Goal: Information Seeking & Learning: Learn about a topic

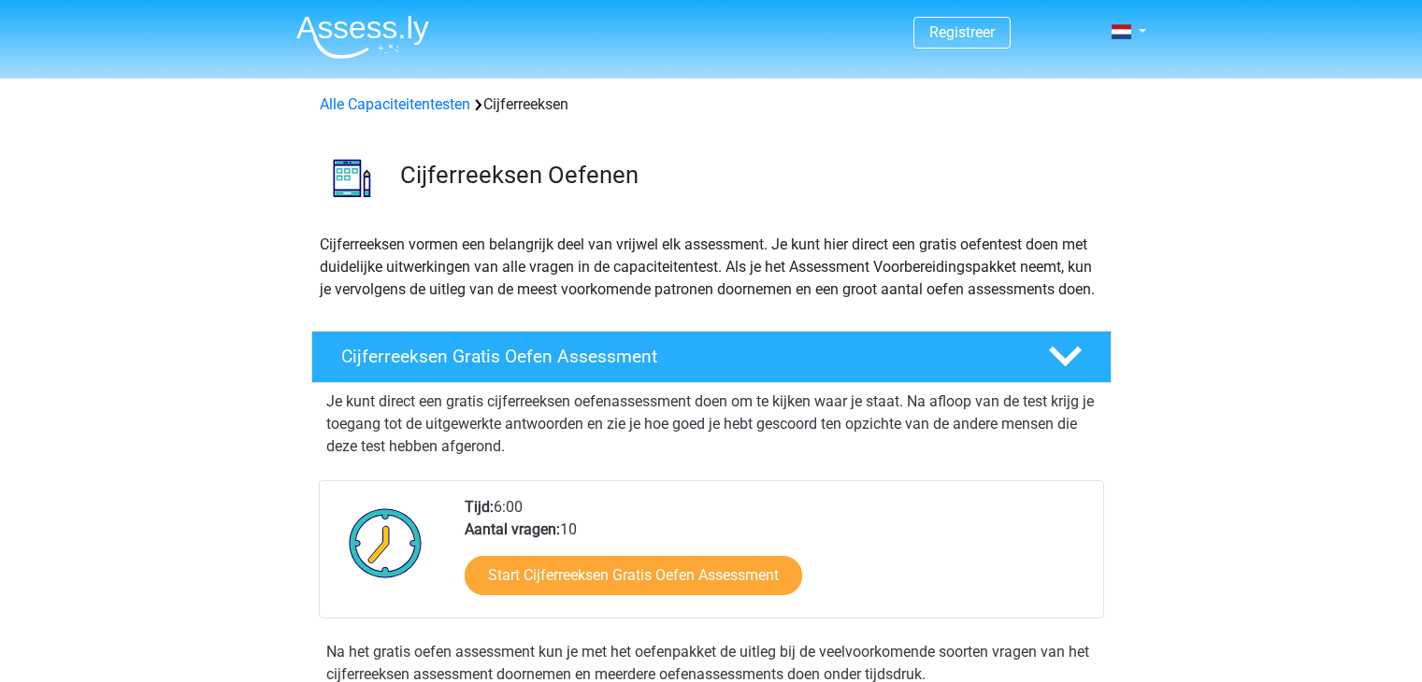
scroll to position [74, 0]
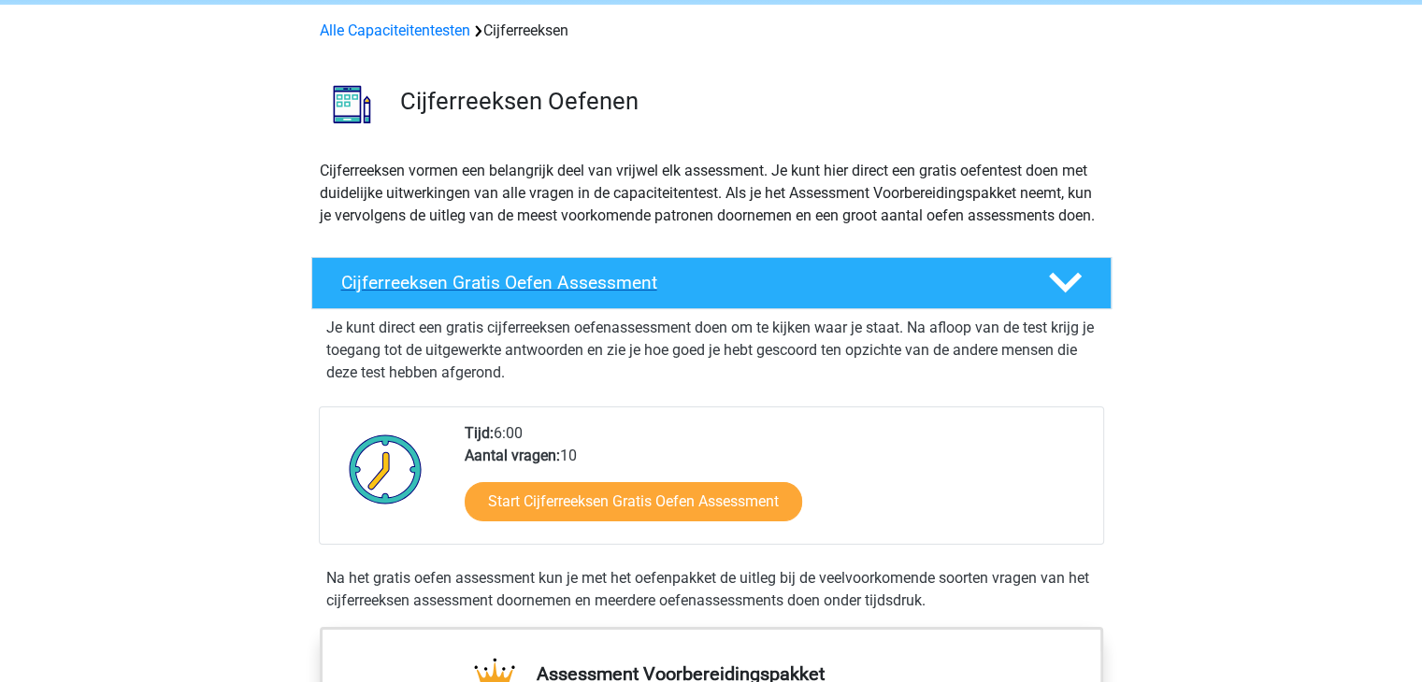
click at [573, 294] on h4 "Cijferreeksen Gratis Oefen Assessment" at bounding box center [679, 283] width 677 height 22
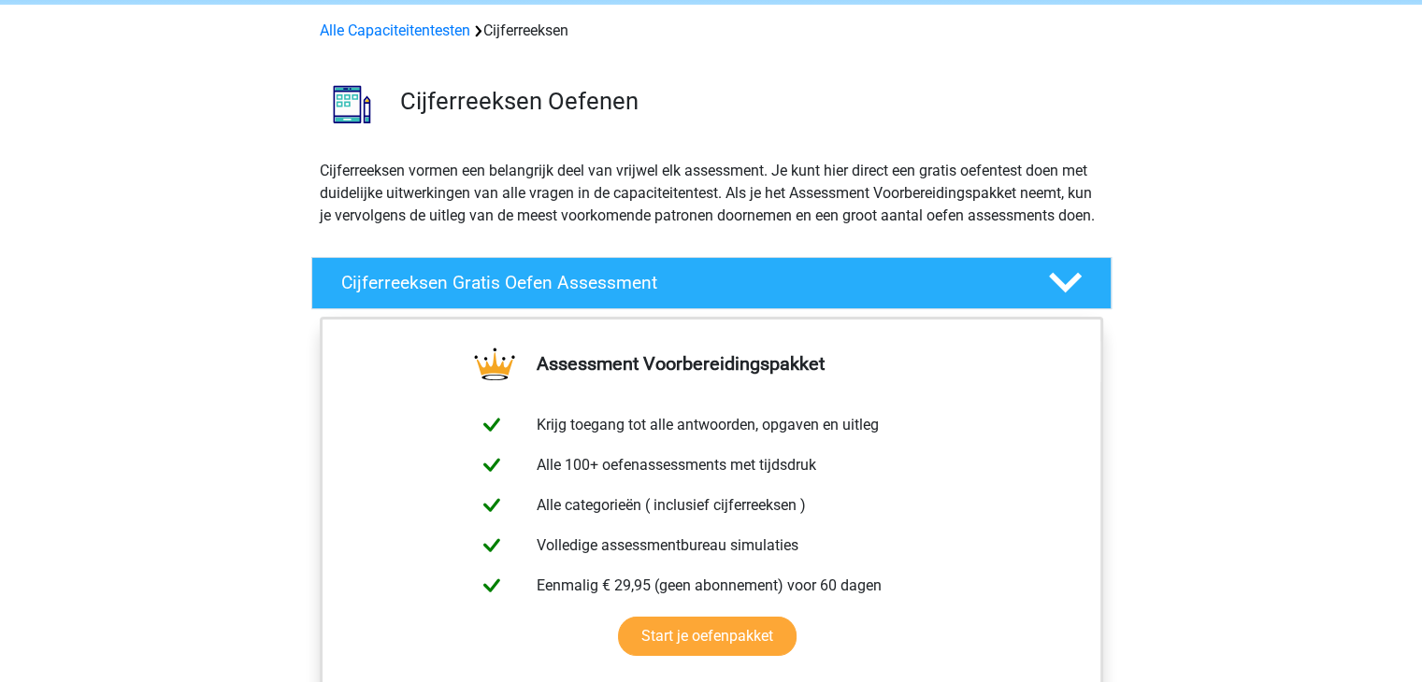
click at [1035, 221] on p "Cijferreeksen vormen een belangrijk deel van vrijwel elk assessment. Je kunt hi…" at bounding box center [711, 193] width 783 height 67
drag, startPoint x: 1164, startPoint y: 398, endPoint x: 1018, endPoint y: 412, distance: 146.5
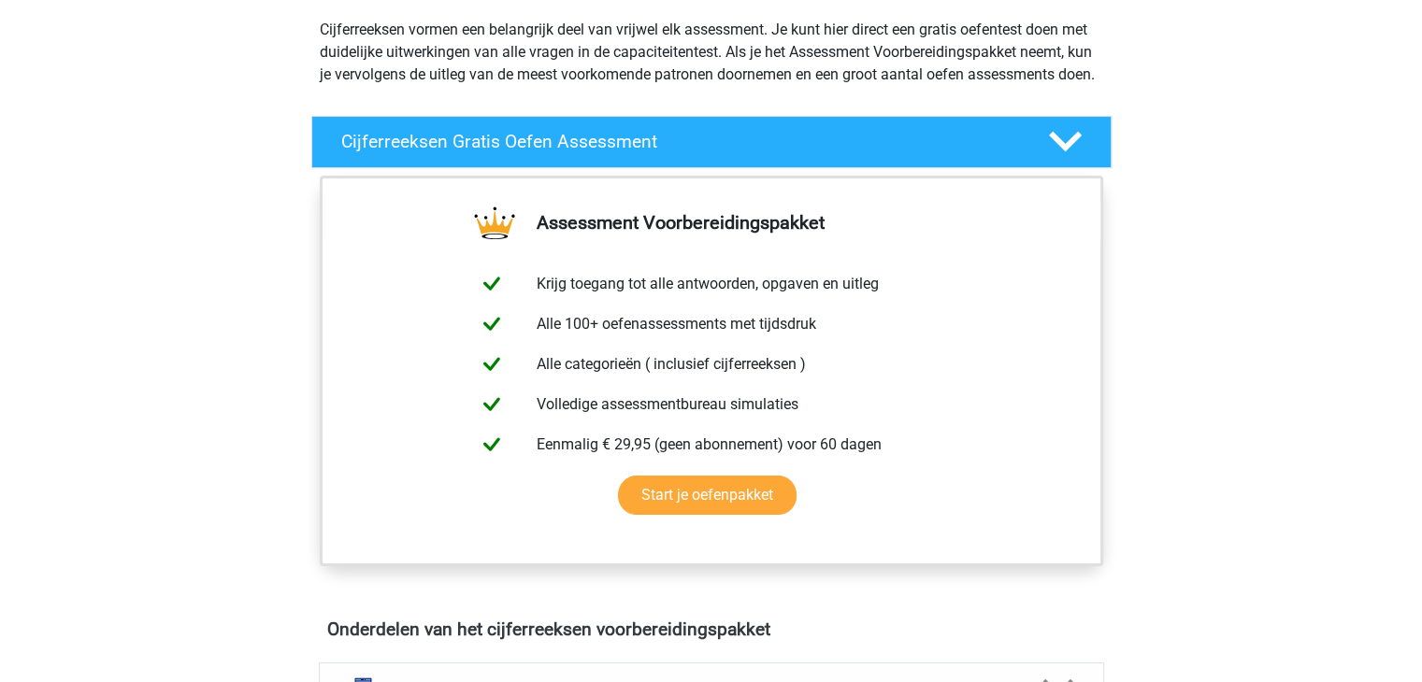
scroll to position [354, 0]
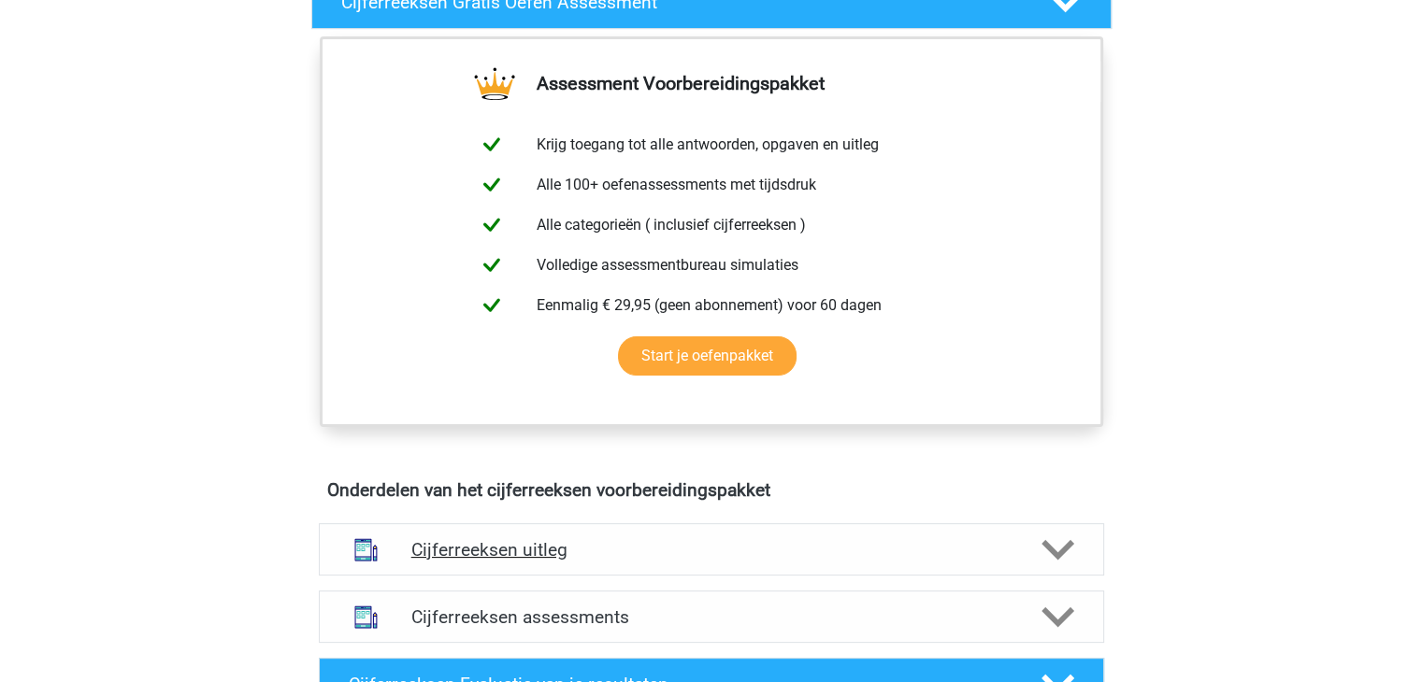
click at [1055, 567] on icon at bounding box center [1057, 550] width 33 height 33
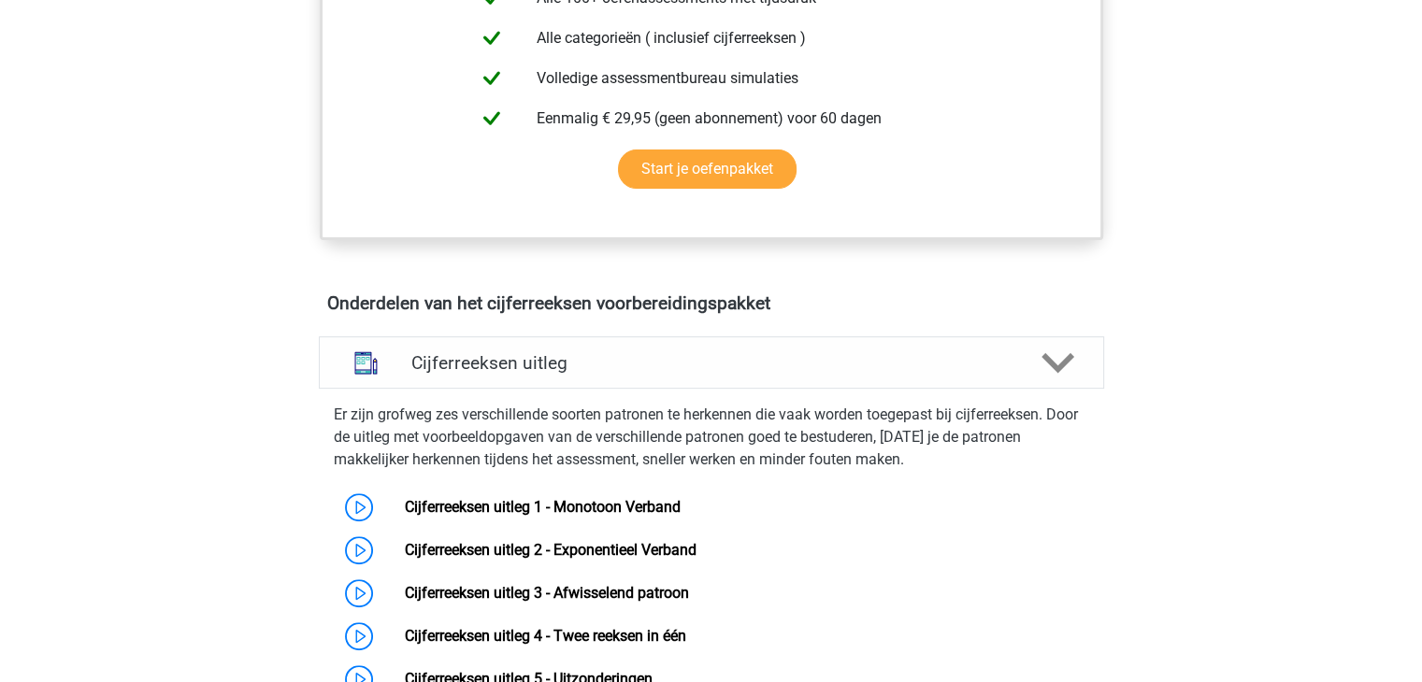
scroll to position [635, 0]
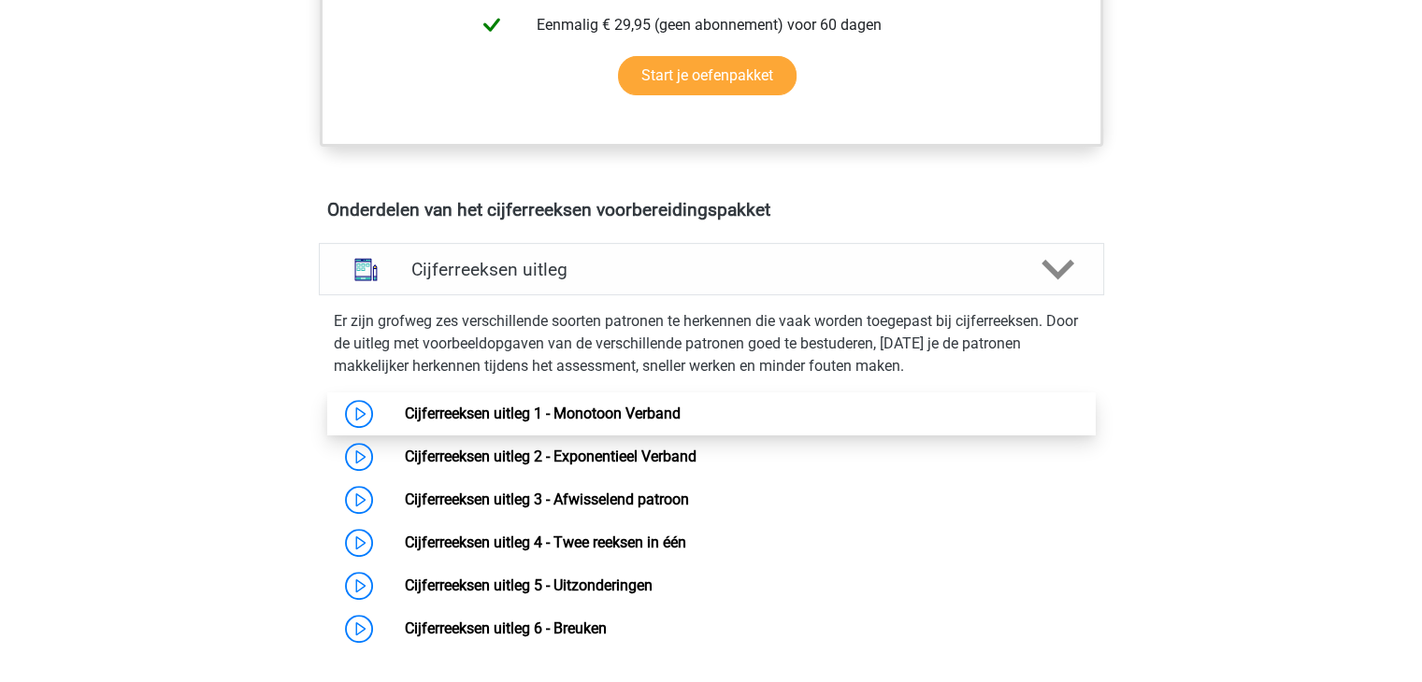
click at [405, 423] on link "Cijferreeksen uitleg 1 - Monotoon Verband" at bounding box center [543, 414] width 276 height 18
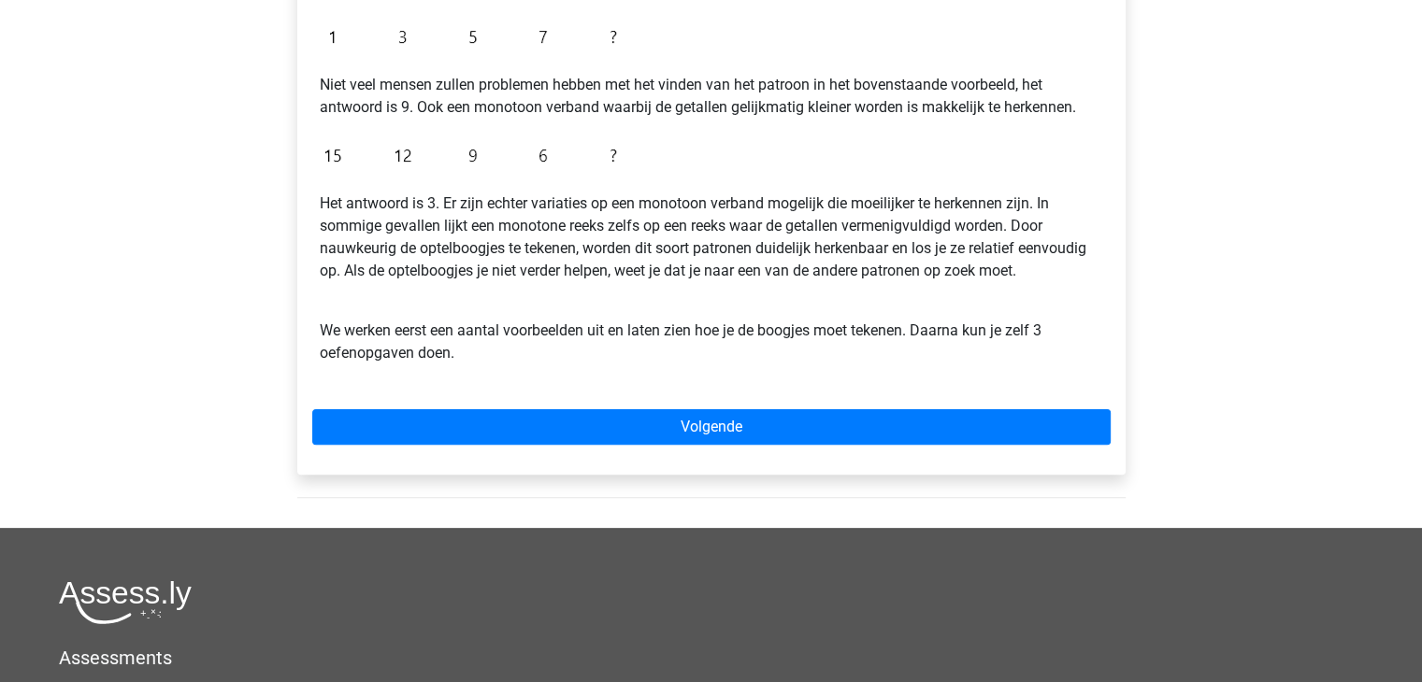
scroll to position [467, 0]
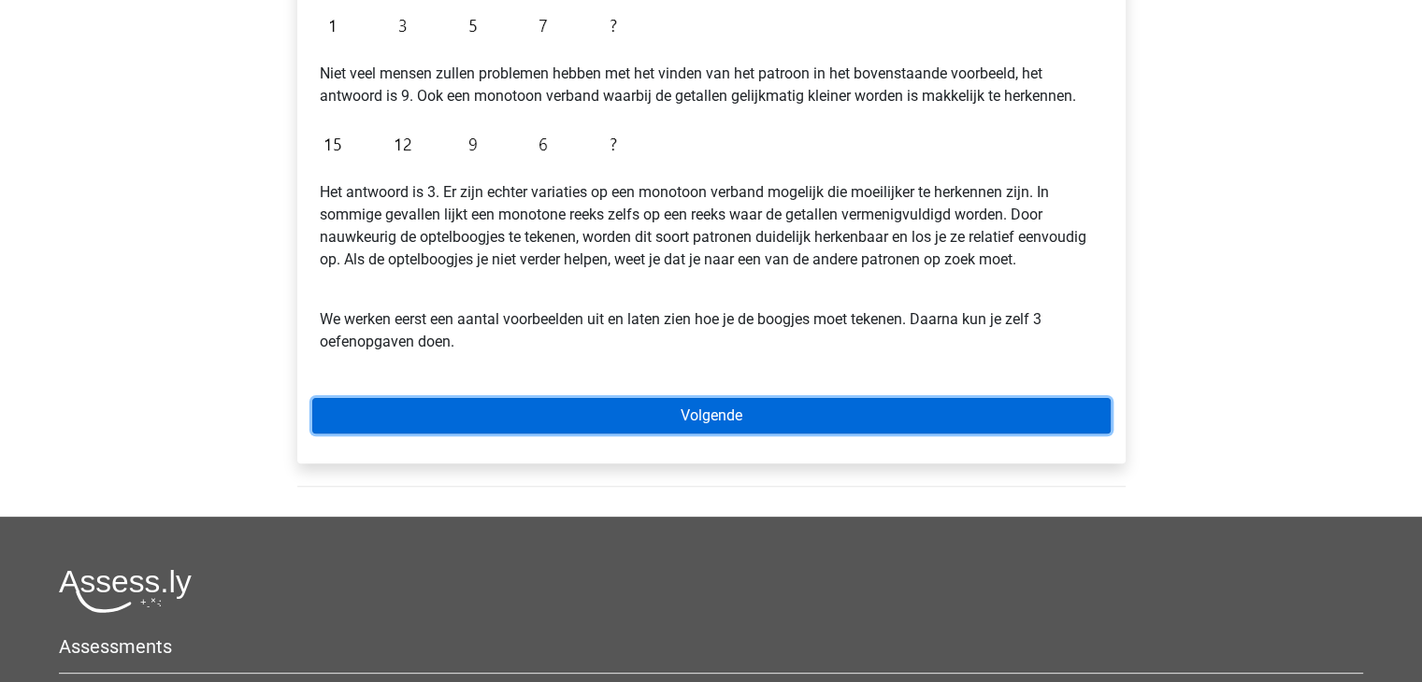
click at [700, 415] on link "Volgende" at bounding box center [711, 416] width 798 height 36
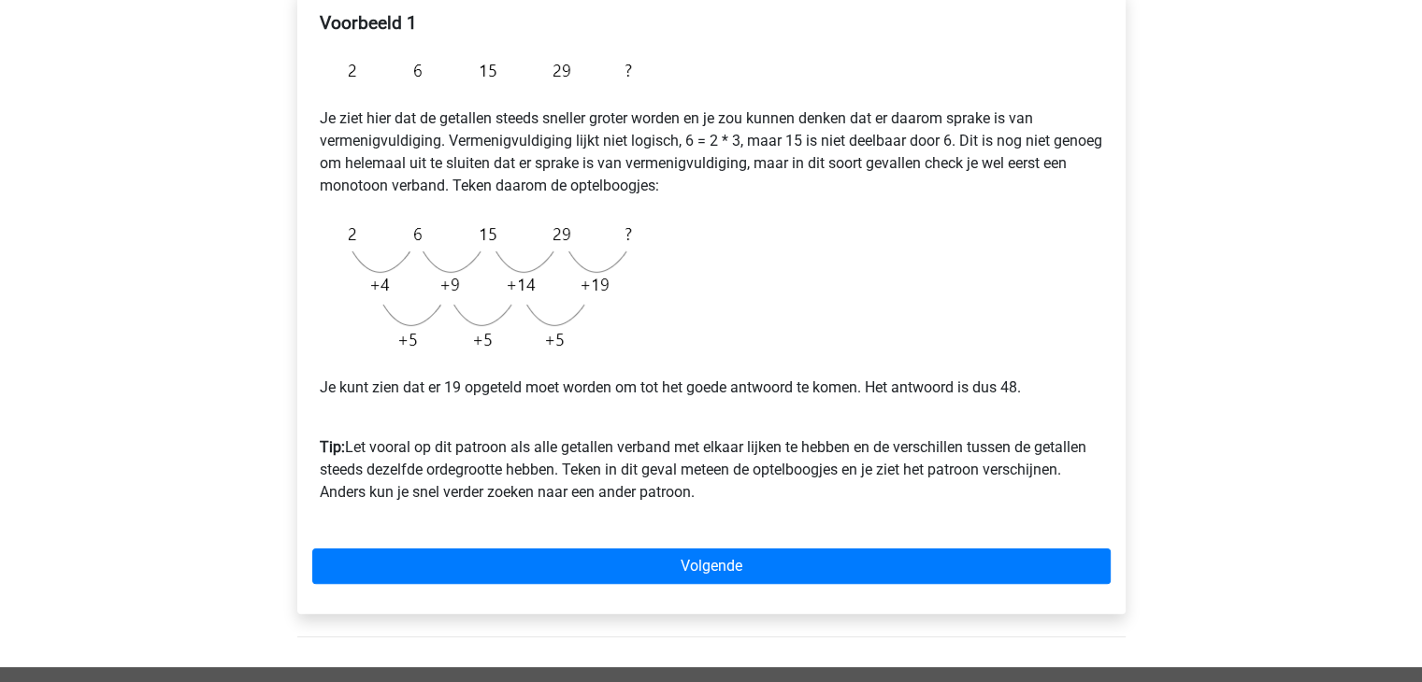
scroll to position [374, 0]
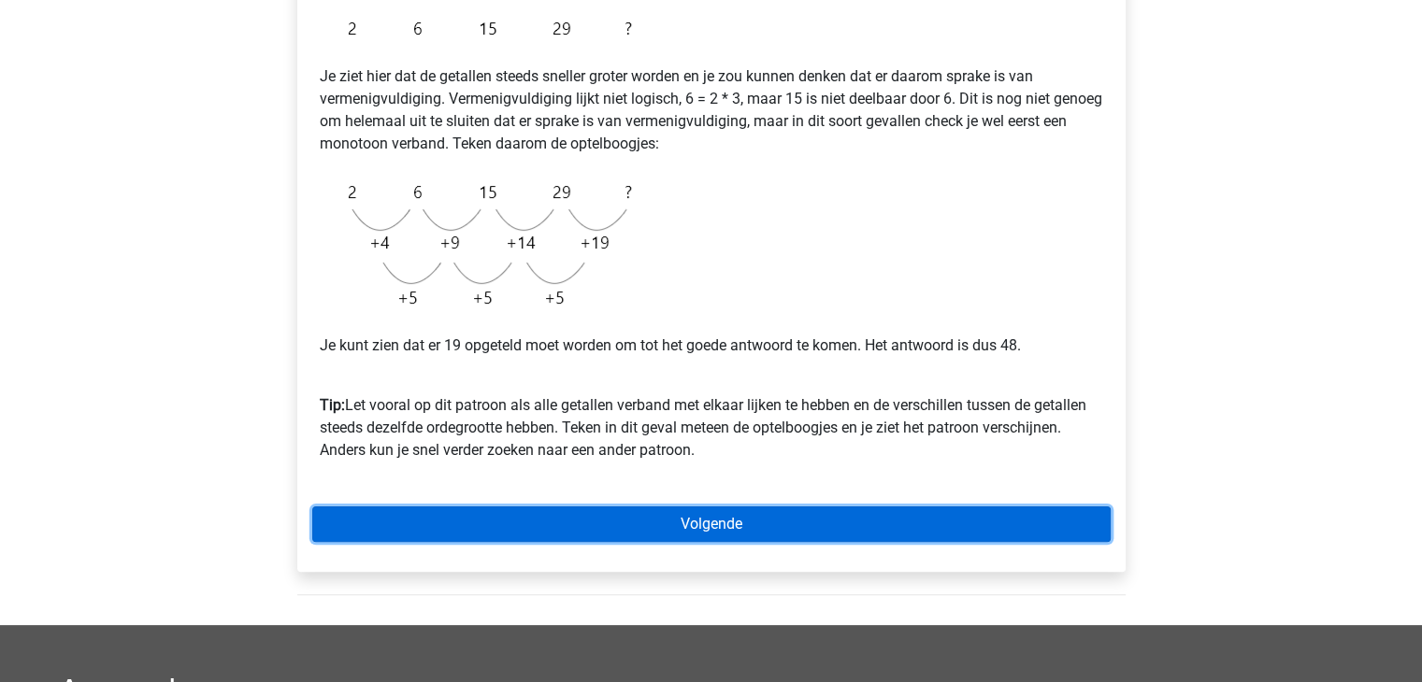
click at [718, 519] on link "Volgende" at bounding box center [711, 525] width 798 height 36
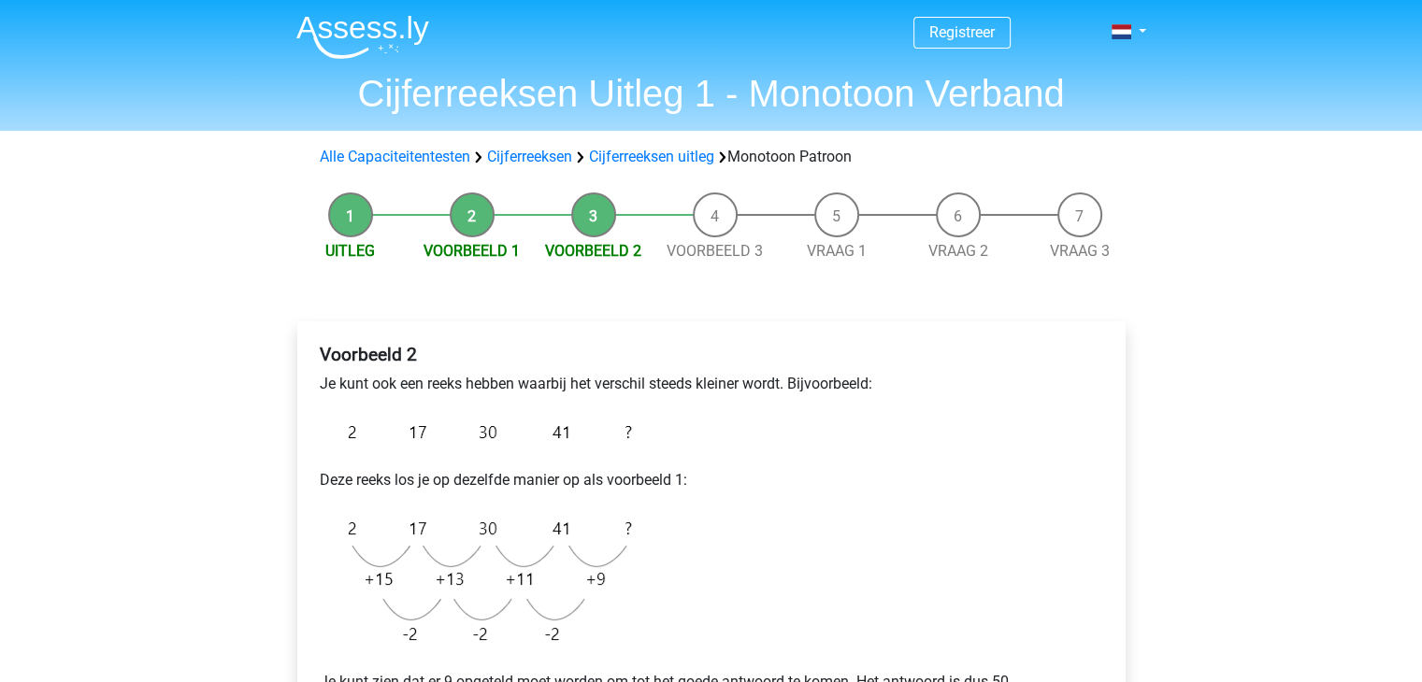
drag, startPoint x: 681, startPoint y: 354, endPoint x: 1188, endPoint y: 269, distance: 514.7
click at [1188, 269] on div "Registreer Nederlands English" at bounding box center [711, 675] width 1422 height 1351
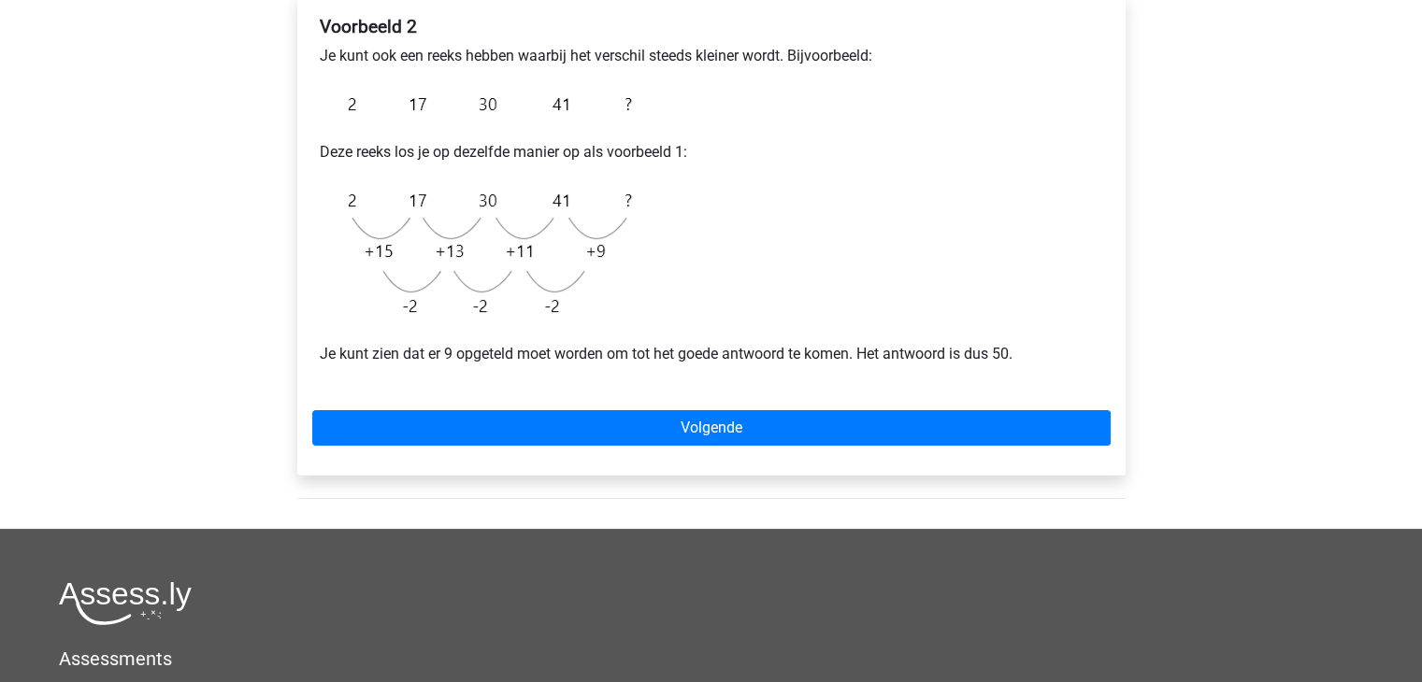
scroll to position [374, 0]
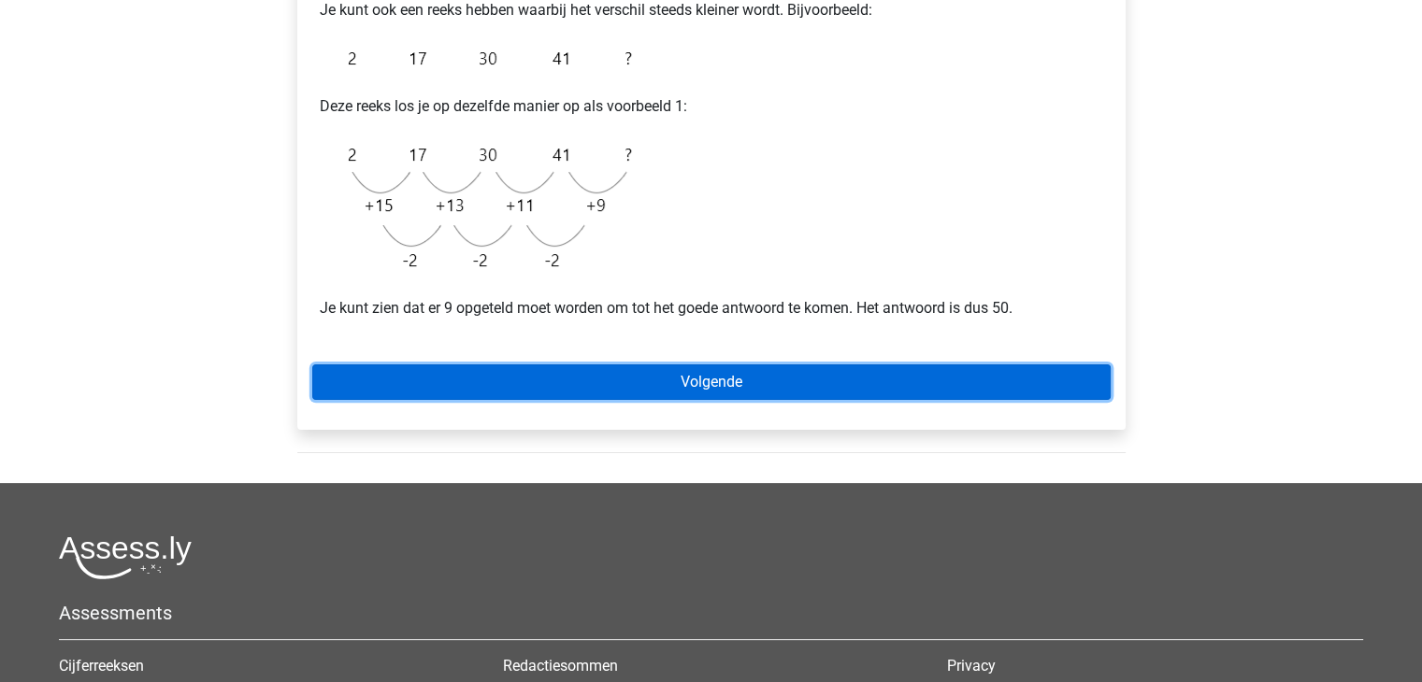
click at [722, 386] on link "Volgende" at bounding box center [711, 383] width 798 height 36
